Goal: Information Seeking & Learning: Check status

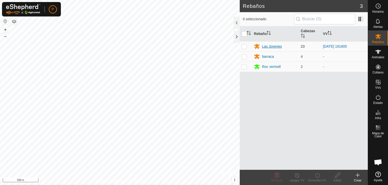
click at [275, 47] on div "Las Jovenes" at bounding box center [272, 46] width 20 height 5
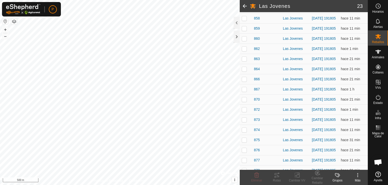
scroll to position [144, 0]
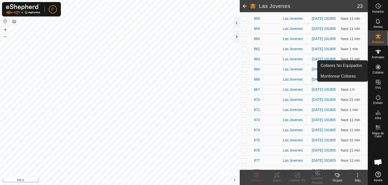
click at [378, 69] on icon at bounding box center [378, 67] width 6 height 6
click at [377, 67] on icon at bounding box center [378, 67] width 6 height 6
click at [377, 67] on icon at bounding box center [378, 66] width 5 height 5
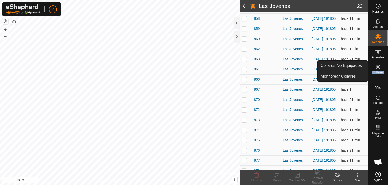
click at [377, 67] on icon at bounding box center [378, 66] width 5 height 5
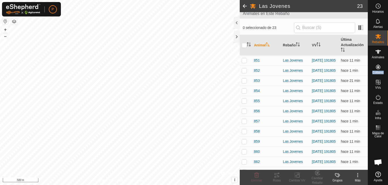
scroll to position [0, 0]
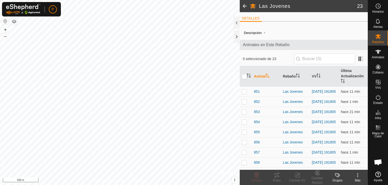
click at [246, 5] on span at bounding box center [245, 6] width 10 height 12
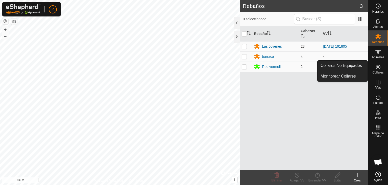
click at [377, 64] on icon at bounding box center [378, 67] width 6 height 6
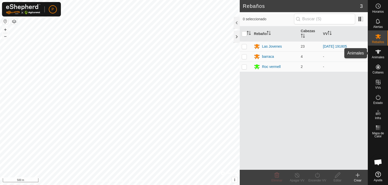
click at [377, 52] on icon at bounding box center [378, 52] width 6 height 6
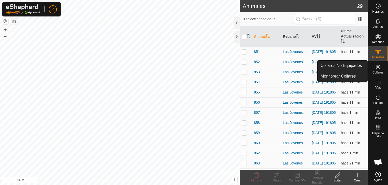
click at [378, 69] on icon at bounding box center [378, 67] width 6 height 6
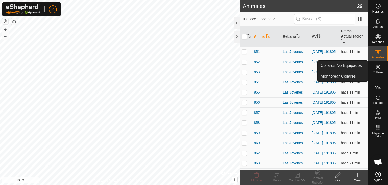
click at [376, 67] on icon at bounding box center [378, 67] width 6 height 6
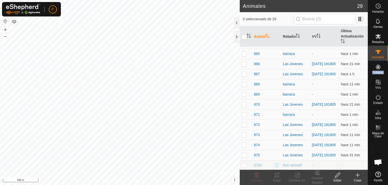
scroll to position [187, 0]
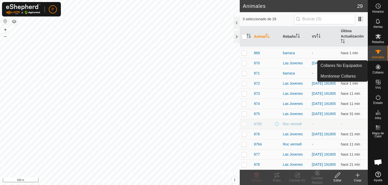
click at [381, 64] on icon at bounding box center [378, 67] width 6 height 6
click at [380, 65] on icon at bounding box center [378, 67] width 6 height 6
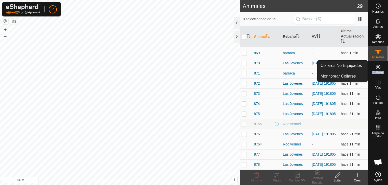
click at [380, 65] on icon at bounding box center [378, 67] width 6 height 6
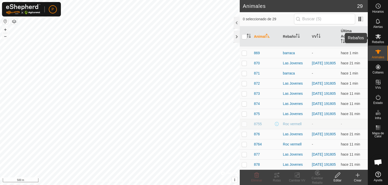
click at [378, 41] on span "Rebaños" at bounding box center [378, 41] width 12 height 3
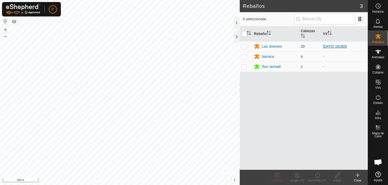
click at [327, 47] on link "[DATE] 191805" at bounding box center [335, 46] width 24 height 4
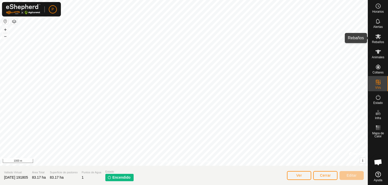
click at [378, 38] on icon at bounding box center [378, 36] width 6 height 6
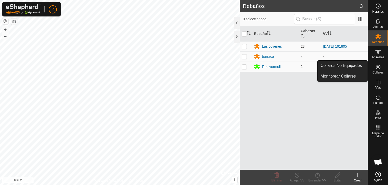
click at [380, 65] on icon at bounding box center [378, 67] width 6 height 6
click at [356, 68] on link "Collares No Equipados" at bounding box center [343, 65] width 50 height 10
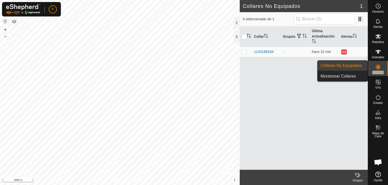
click at [356, 68] on link "Collares No Equipados" at bounding box center [343, 65] width 50 height 10
click at [358, 67] on link "Collares No Equipados" at bounding box center [343, 65] width 50 height 10
click at [350, 75] on link "Monitorear Collares" at bounding box center [343, 76] width 50 height 10
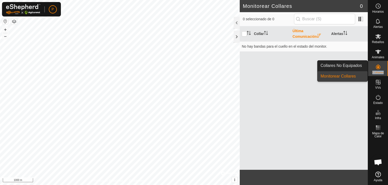
click at [298, 131] on div "Collar Última Comunicación Alertas No hay bandas para el cuello en el estado de…" at bounding box center [304, 97] width 128 height 143
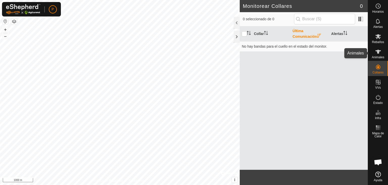
click at [378, 50] on icon at bounding box center [379, 52] width 6 height 4
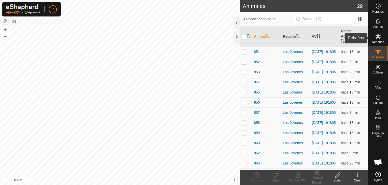
click at [381, 38] on es-mob-svg-icon at bounding box center [378, 36] width 9 height 8
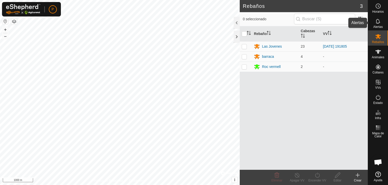
click at [380, 24] on icon at bounding box center [378, 21] width 6 height 6
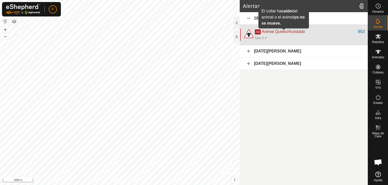
click at [276, 31] on span "Animal Quieto/Acostado" at bounding box center [283, 31] width 43 height 4
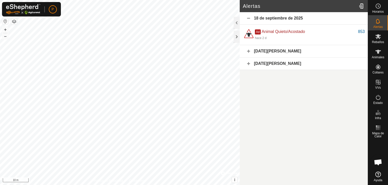
click at [270, 55] on div "[DATE][PERSON_NAME]" at bounding box center [304, 51] width 128 height 12
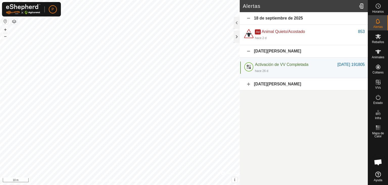
click at [260, 84] on div "[DATE][PERSON_NAME]" at bounding box center [304, 84] width 128 height 12
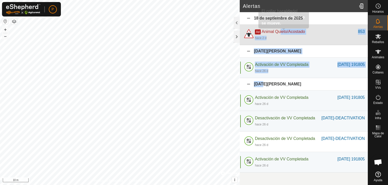
drag, startPoint x: 260, startPoint y: 84, endPoint x: 278, endPoint y: 33, distance: 54.2
click at [278, 33] on div "[DATE] Ad Animal Quieto/Acostado 853 hace 2 d 853 [DATE][PERSON_NAME] Activació…" at bounding box center [304, 92] width 128 height 160
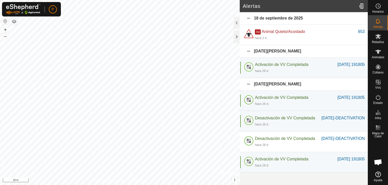
click at [276, 20] on div "18 de septiembre de 2025" at bounding box center [304, 18] width 128 height 12
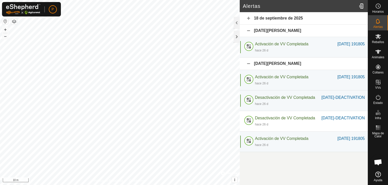
click at [278, 17] on div "18 de septiembre de 2025" at bounding box center [304, 18] width 128 height 12
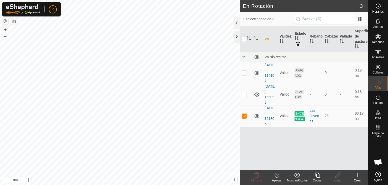
checkbox input "true"
checkbox input "false"
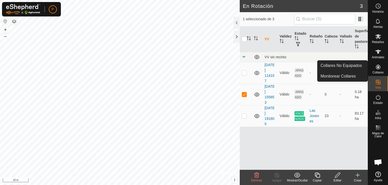
click at [378, 63] on es-neckbands-svg-icon at bounding box center [378, 67] width 9 height 8
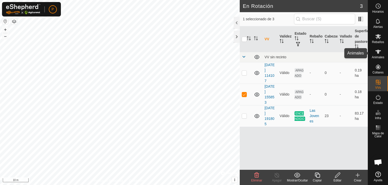
click at [380, 54] on icon at bounding box center [378, 52] width 6 height 6
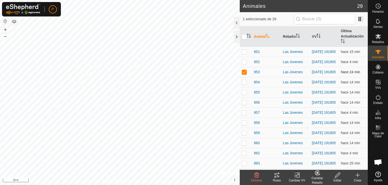
click at [245, 73] on p-checkbox at bounding box center [244, 72] width 5 height 4
checkbox input "false"
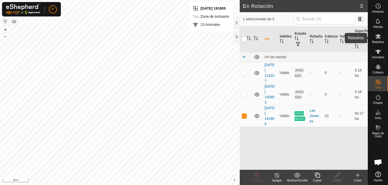
click at [378, 37] on icon at bounding box center [379, 36] width 6 height 5
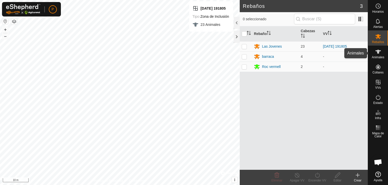
click at [377, 56] on span "Animales" at bounding box center [378, 57] width 12 height 3
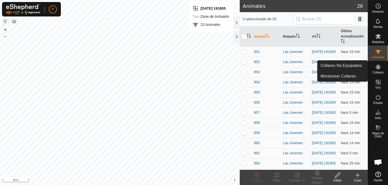
click at [378, 68] on icon at bounding box center [378, 67] width 6 height 6
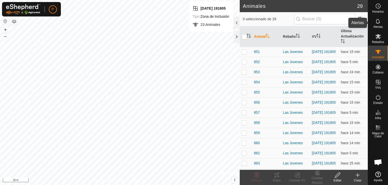
click at [380, 24] on icon at bounding box center [378, 21] width 6 height 6
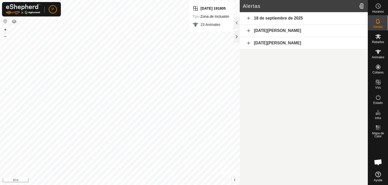
click at [308, 16] on div "18 de septiembre de 2025" at bounding box center [304, 18] width 128 height 12
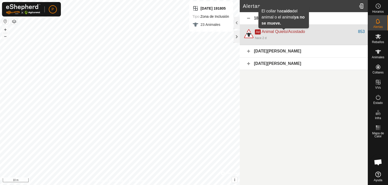
click at [279, 32] on span "Animal Quieto/Acostado" at bounding box center [283, 31] width 43 height 4
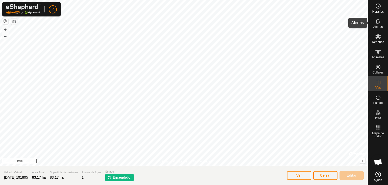
click at [377, 21] on icon at bounding box center [378, 21] width 6 height 6
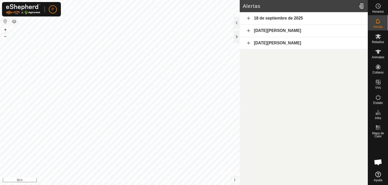
click at [313, 20] on div "18 de septiembre de 2025" at bounding box center [304, 18] width 128 height 12
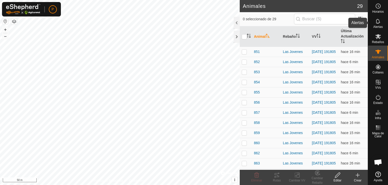
click at [380, 21] on icon at bounding box center [378, 21] width 6 height 6
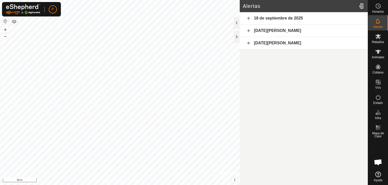
click at [329, 16] on div "18 de septiembre de 2025" at bounding box center [304, 18] width 128 height 12
